Goal: Entertainment & Leisure: Consume media (video, audio)

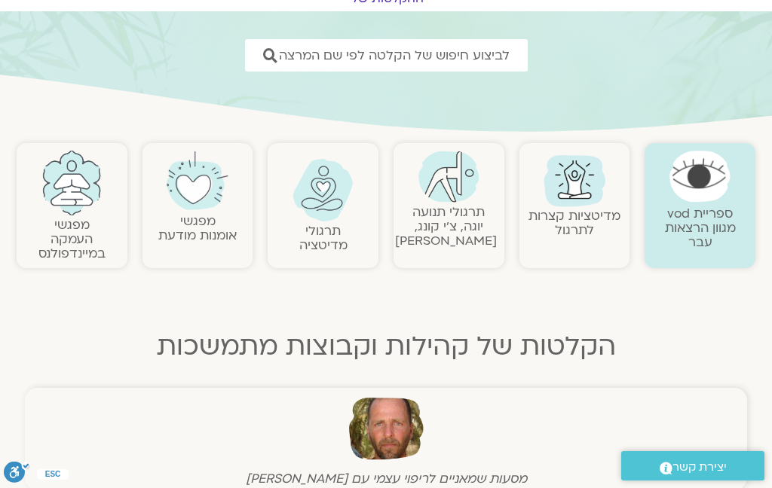
scroll to position [189, 0]
click at [566, 192] on img at bounding box center [574, 180] width 72 height 72
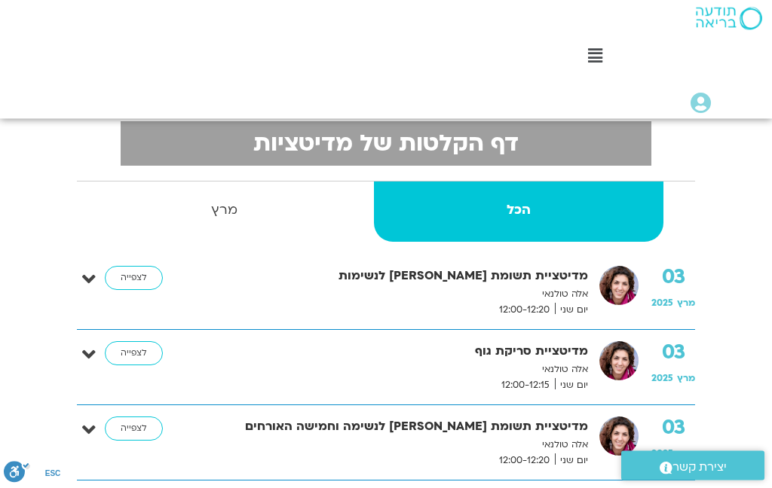
scroll to position [324, 0]
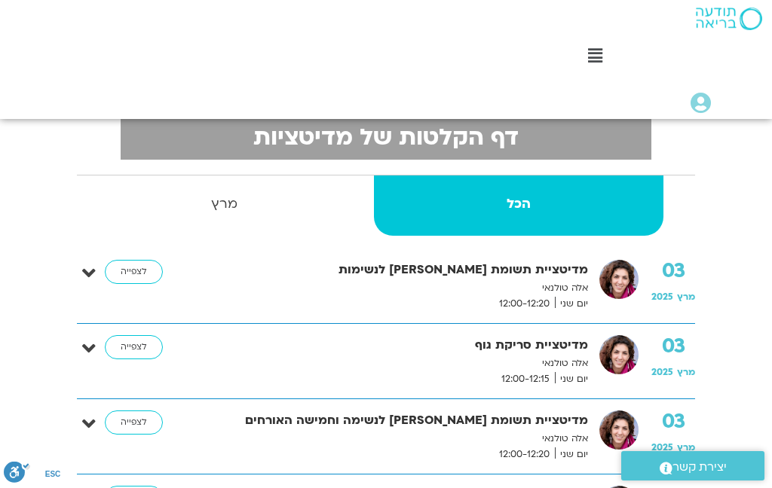
click at [136, 348] on link "לצפייה" at bounding box center [134, 347] width 58 height 24
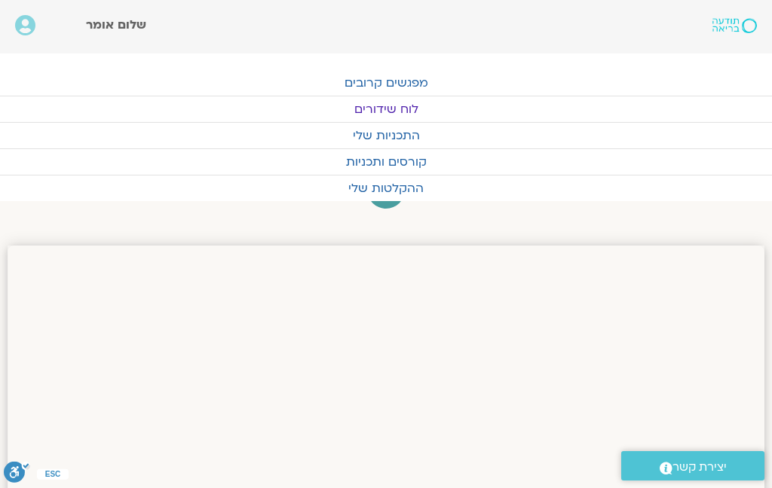
scroll to position [515, 0]
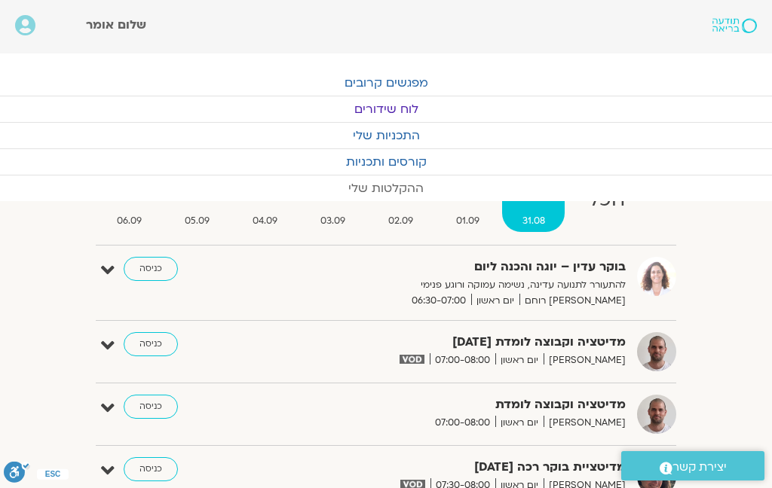
click at [362, 180] on link "ההקלטות שלי" at bounding box center [386, 189] width 772 height 26
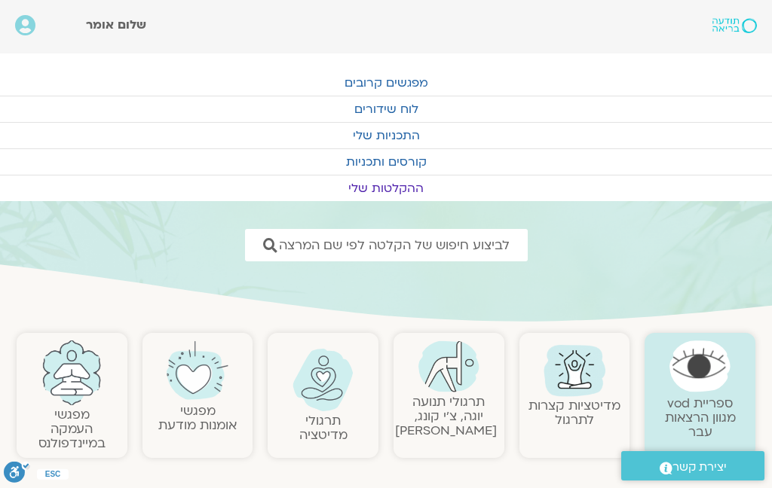
click at [369, 196] on link "ההקלטות שלי" at bounding box center [386, 189] width 772 height 26
click at [594, 397] on link "מדיטציות קצרות לתרגול" at bounding box center [574, 413] width 92 height 32
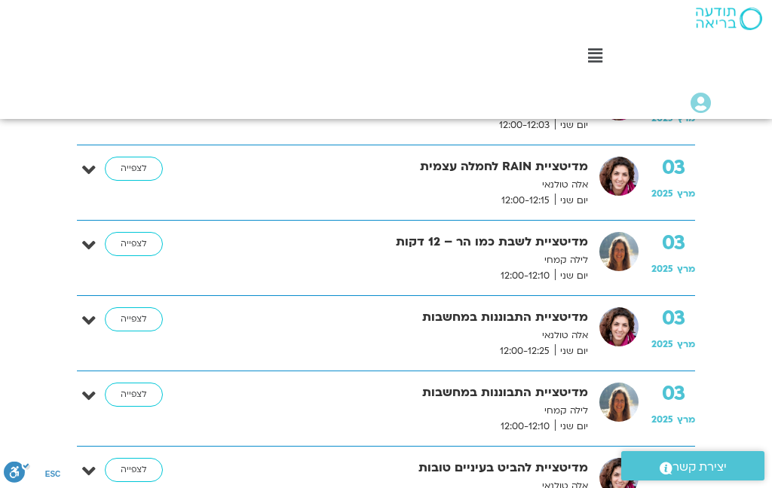
scroll to position [730, 0]
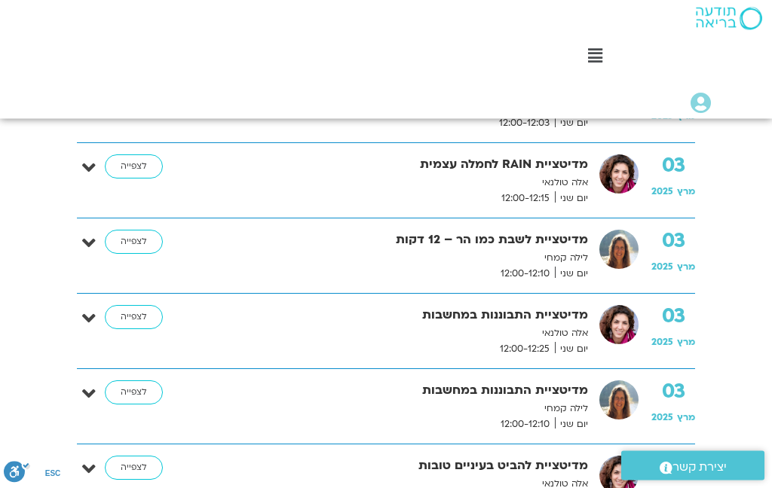
click at [510, 327] on p "אלה טולנאי" at bounding box center [401, 334] width 373 height 16
click at [127, 311] on link "לצפייה" at bounding box center [134, 317] width 58 height 24
